Goal: Task Accomplishment & Management: Manage account settings

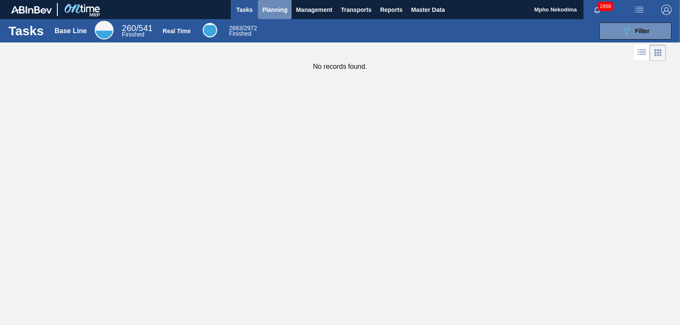
click at [277, 8] on span "Planning" at bounding box center [274, 10] width 25 height 10
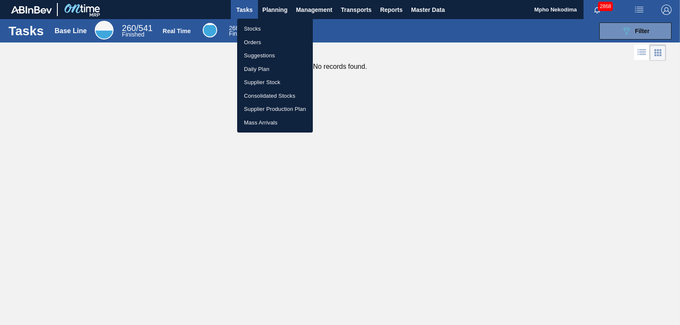
click at [257, 28] on li "Stocks" at bounding box center [275, 29] width 76 height 14
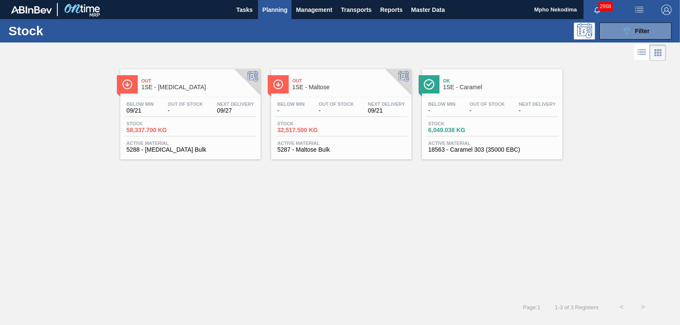
click at [462, 147] on span "18563 - Caramel 303 (35000 EBC)" at bounding box center [491, 150] width 127 height 6
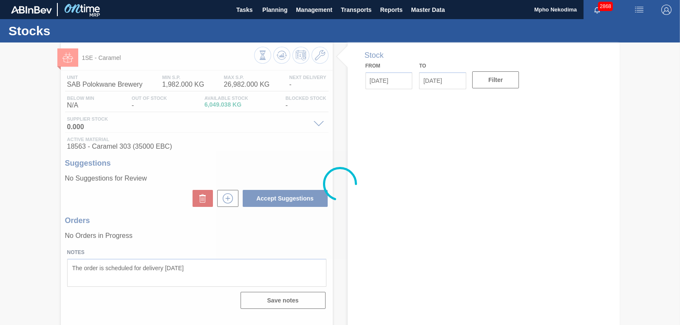
type input "[DATE]"
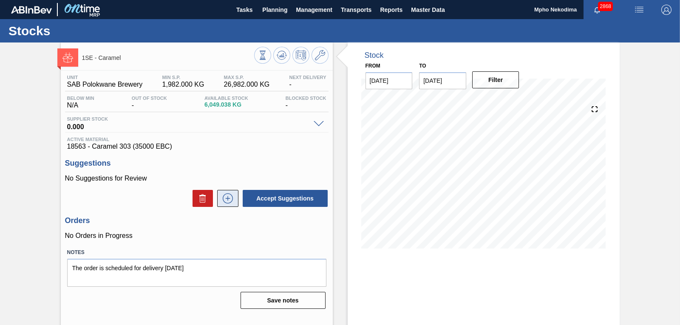
click at [226, 201] on icon at bounding box center [228, 198] width 14 height 10
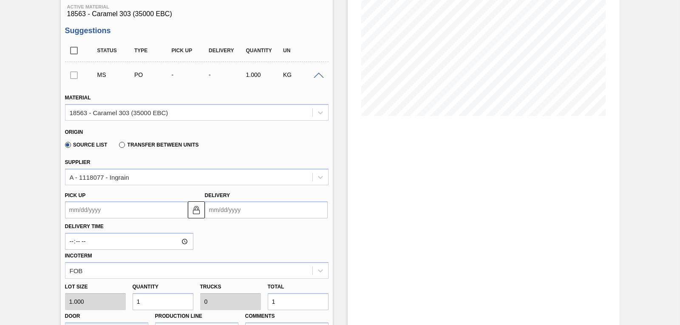
scroll to position [167, 0]
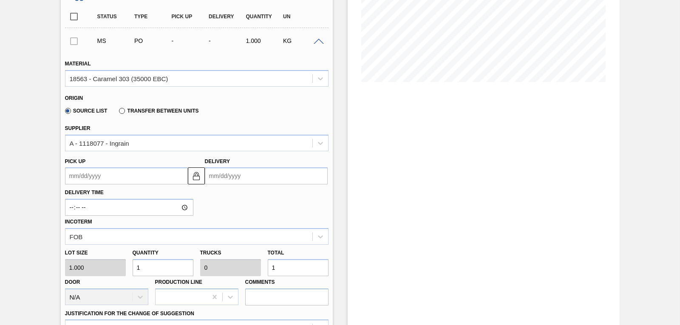
click at [217, 178] on input "Delivery" at bounding box center [266, 175] width 123 height 17
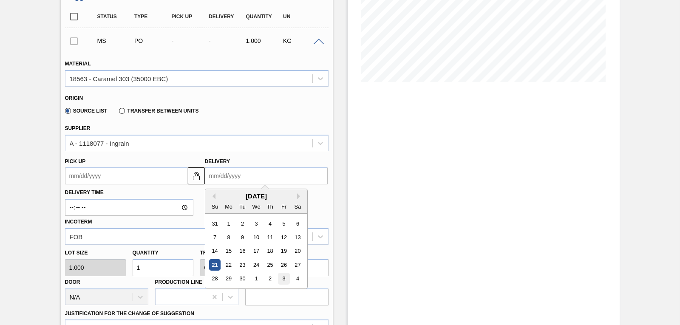
click at [285, 277] on div "3" at bounding box center [283, 278] width 11 height 11
type up3250498903 "[DATE]"
type input "[DATE]"
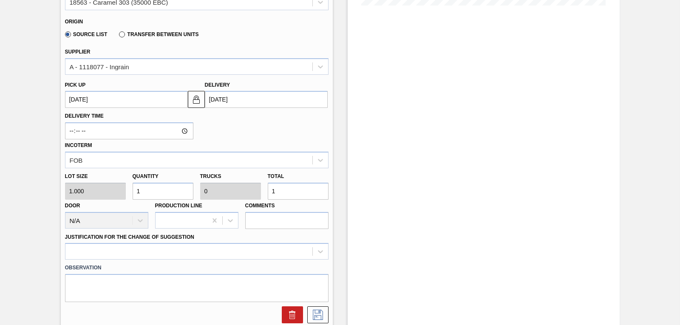
scroll to position [251, 0]
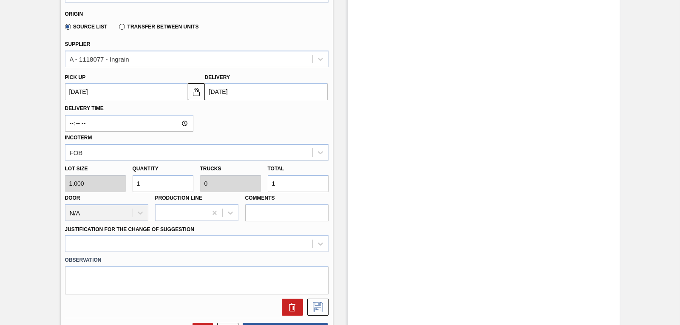
click at [95, 186] on div "Lot size 1.000 Quantity 1 Trucks 0 Total 1 Door N/A Production Line Comments" at bounding box center [197, 191] width 270 height 61
type input "10"
type input "0.001"
type input "10"
type input "100"
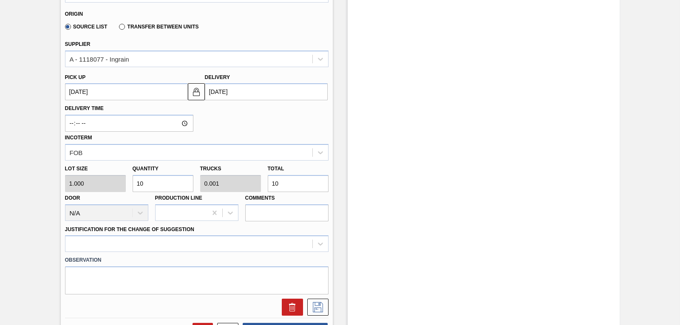
type input "0.01"
type input "100"
type input "1,000"
type input "0.1"
type input "1,000"
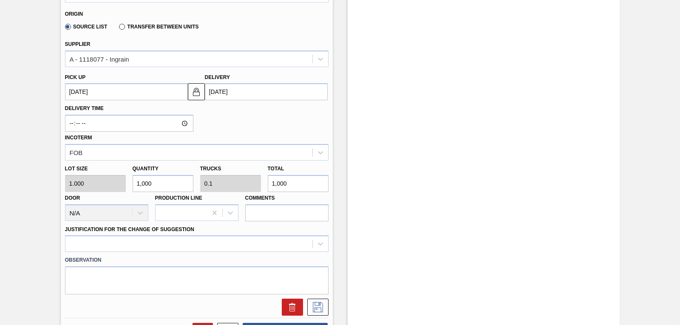
type input "10,000"
type input "1"
type input "10,000"
click at [241, 123] on div "Delivery Time Incoterm FOB" at bounding box center [197, 130] width 270 height 60
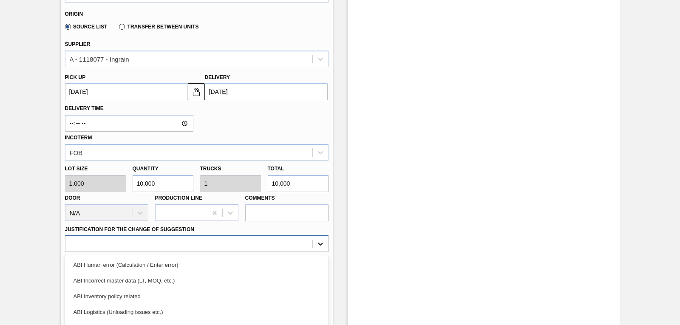
scroll to position [312, 0]
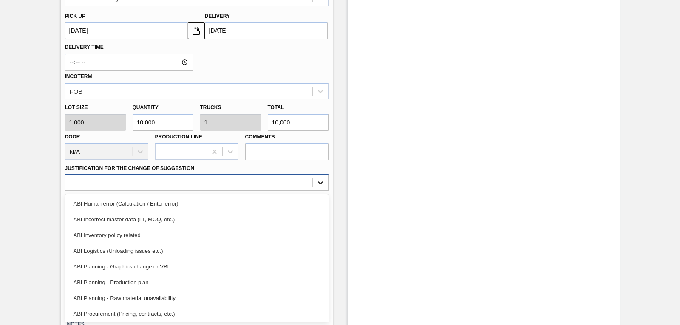
click at [322, 191] on div "option ABI Logistics (Unloading issues etc.) focused, 4 of 18. 18 results avail…" at bounding box center [196, 182] width 263 height 17
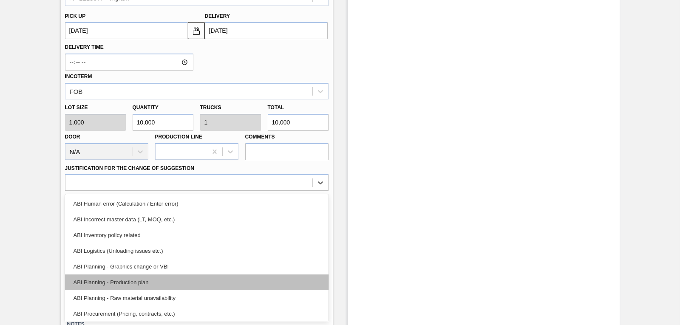
click at [228, 284] on div "ABI Planning - Production plan" at bounding box center [196, 282] width 263 height 16
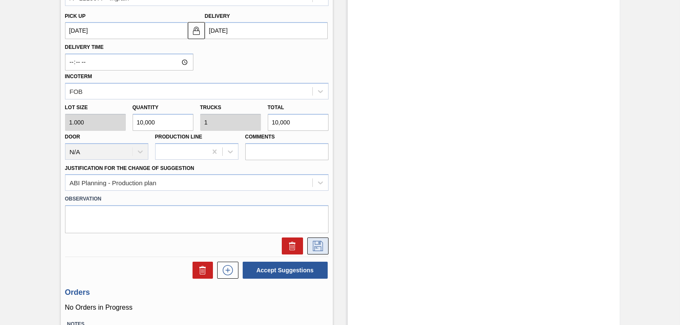
click at [318, 247] on icon at bounding box center [318, 246] width 14 height 10
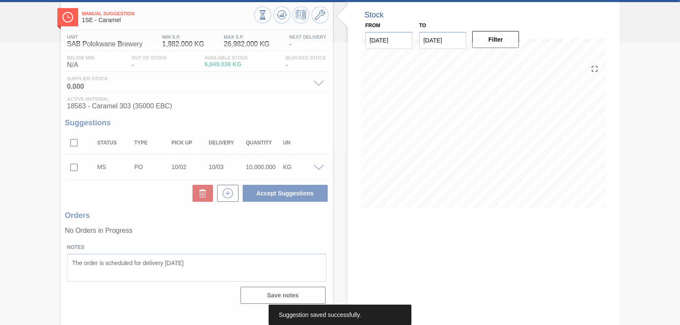
scroll to position [40, 0]
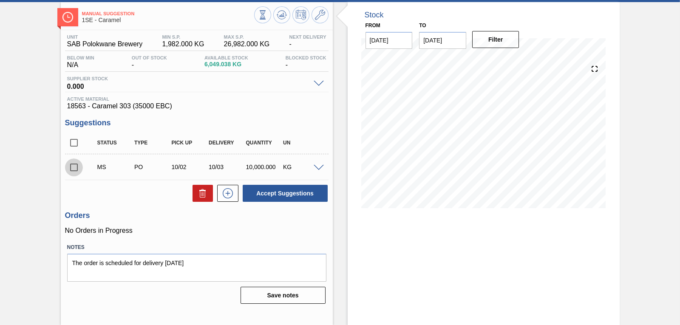
drag, startPoint x: 74, startPoint y: 166, endPoint x: 164, endPoint y: 167, distance: 90.5
click at [74, 167] on input "checkbox" at bounding box center [74, 167] width 18 height 18
click at [278, 194] on button "Accept Suggestions" at bounding box center [285, 193] width 85 height 17
checkbox input "false"
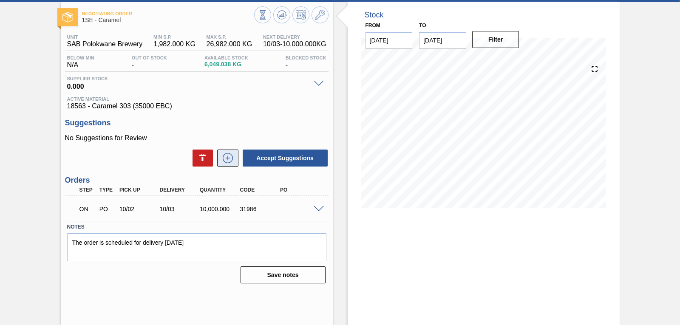
click at [227, 156] on icon at bounding box center [227, 158] width 0 height 5
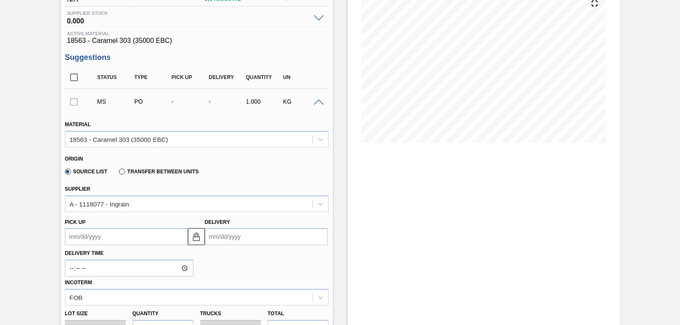
scroll to position [134, 0]
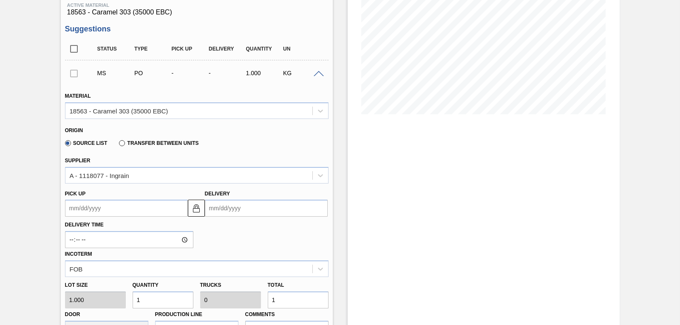
click at [224, 208] on input "Delivery" at bounding box center [266, 208] width 123 height 17
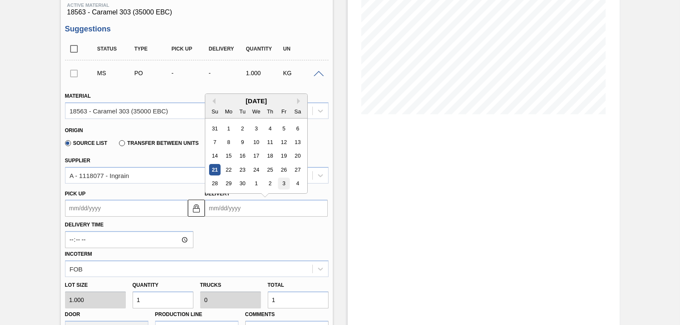
click at [280, 181] on div "3" at bounding box center [283, 183] width 11 height 11
type up3250498904 "[DATE]"
type input "[DATE]"
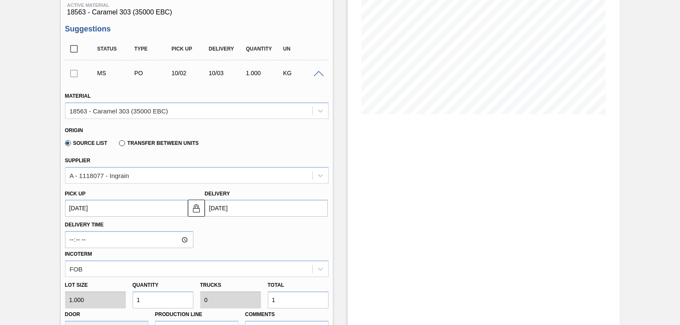
click at [224, 208] on input "[DATE]" at bounding box center [266, 208] width 123 height 17
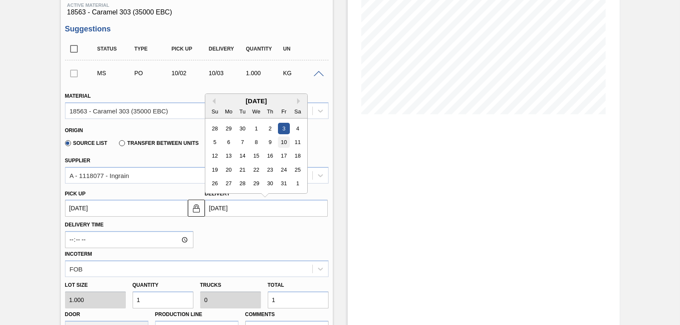
click at [285, 147] on div "10" at bounding box center [283, 141] width 11 height 11
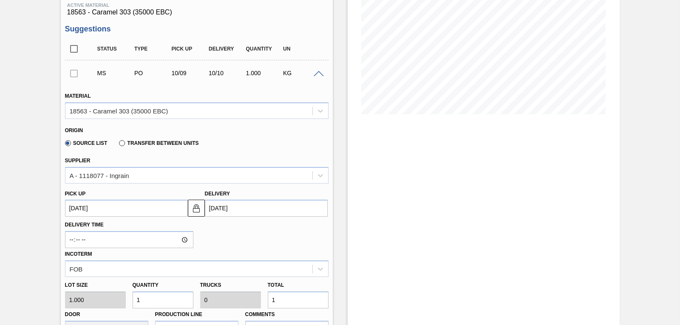
type up3250498904 "[DATE]"
type input "[DATE]"
click at [205, 209] on input "[DATE]" at bounding box center [266, 208] width 123 height 17
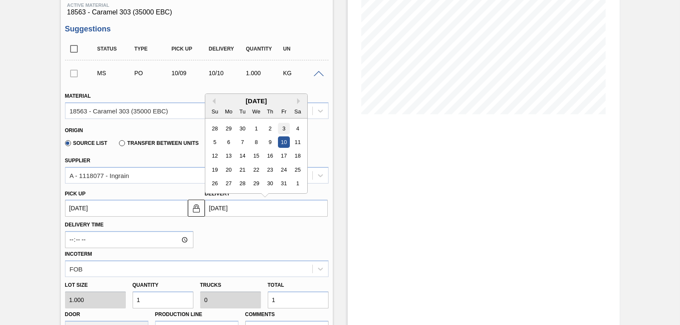
click at [282, 128] on div "3" at bounding box center [283, 128] width 11 height 11
type up3250498904 "[DATE]"
type input "[DATE]"
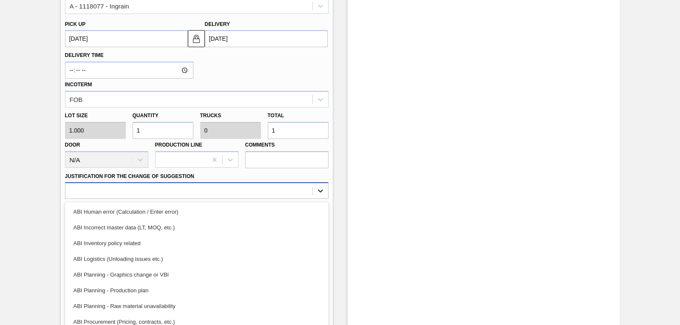
scroll to position [312, 0]
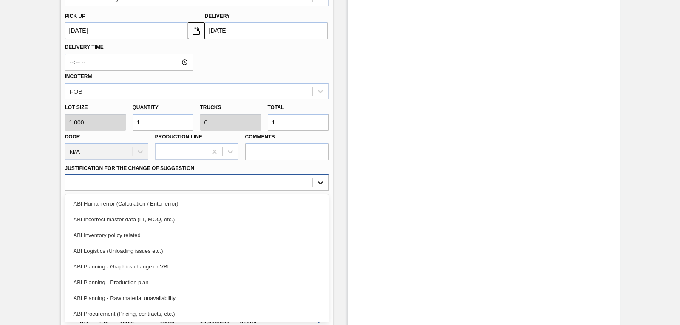
click at [319, 192] on div "Material 18563 - Caramel 303 (35000 EBC) Origin Source List Transfer between Un…" at bounding box center [196, 80] width 263 height 348
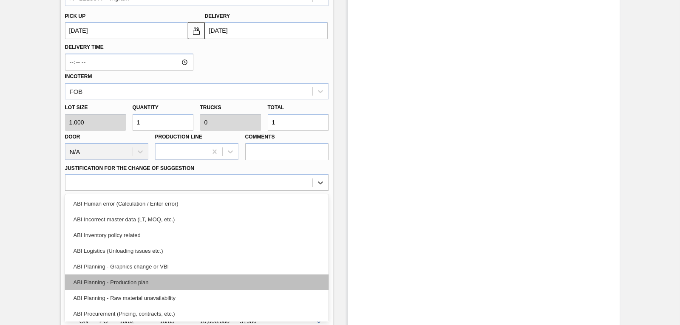
click at [243, 278] on div "ABI Planning - Production plan" at bounding box center [196, 282] width 263 height 16
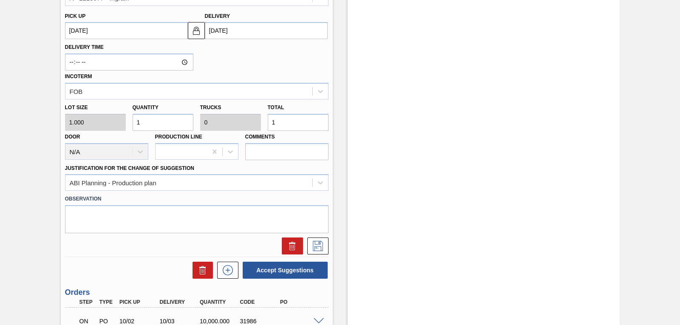
click at [124, 120] on div "Lot size 1.000 Quantity 1 Trucks 0 Total 1 Door N/A Production Line Comments" at bounding box center [197, 129] width 270 height 61
type input "6"
type input "0.001"
type input "6"
type input "60"
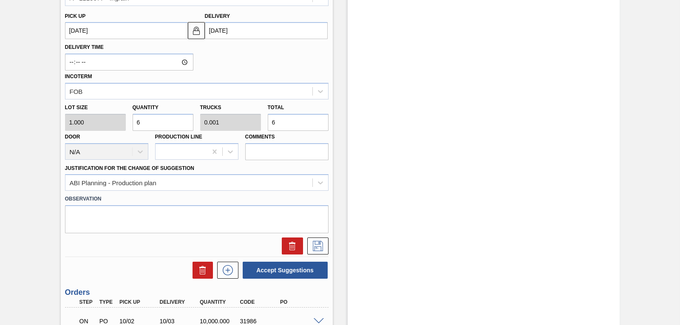
type input "0.006"
type input "60"
type input "600"
type input "0.06"
type input "600"
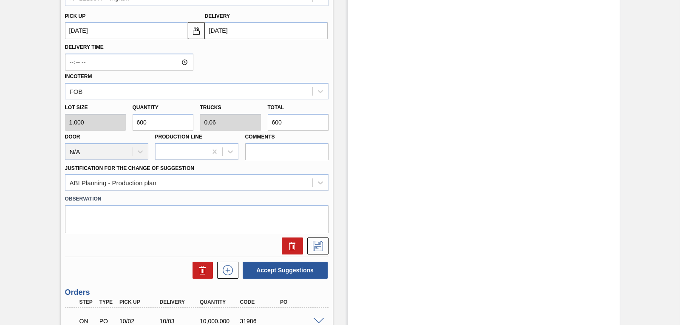
type input "6,000"
type input "0.6"
type input "6,000"
click at [316, 252] on button at bounding box center [317, 245] width 21 height 17
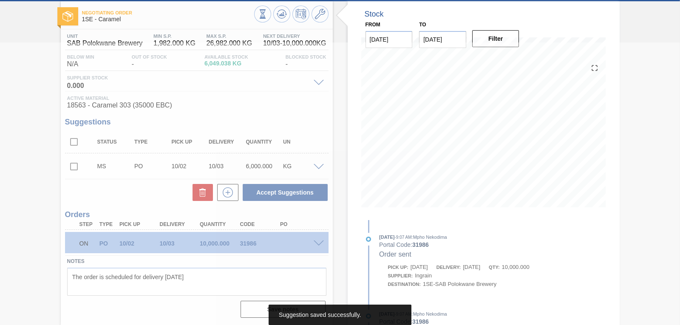
scroll to position [41, 0]
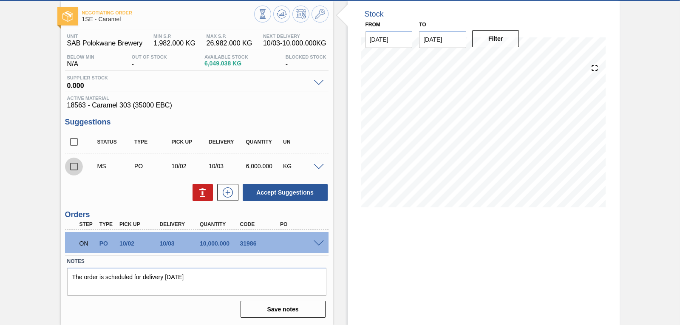
click at [73, 168] on input "checkbox" at bounding box center [74, 167] width 18 height 18
click at [268, 195] on button "Accept Suggestions" at bounding box center [285, 192] width 85 height 17
checkbox input "false"
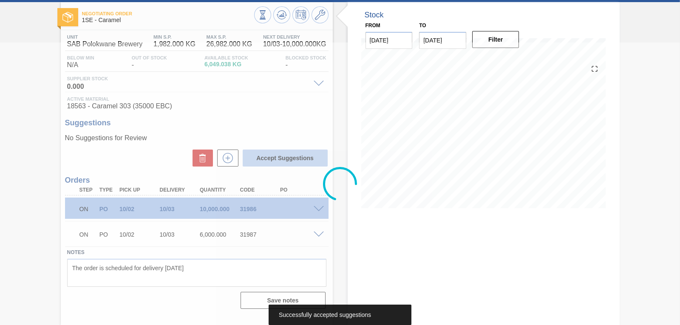
scroll to position [40, 0]
